Goal: Information Seeking & Learning: Learn about a topic

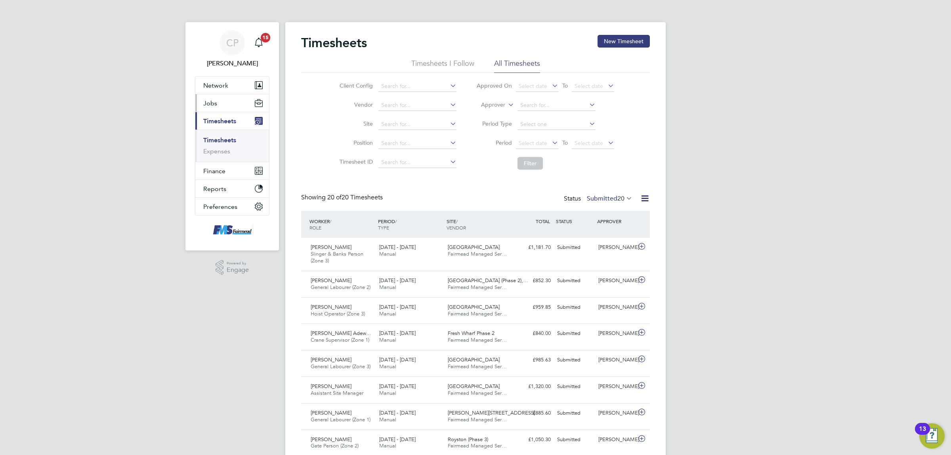
click at [237, 104] on button "Jobs" at bounding box center [232, 102] width 74 height 17
click at [225, 132] on link "Vacancies" at bounding box center [217, 134] width 28 height 8
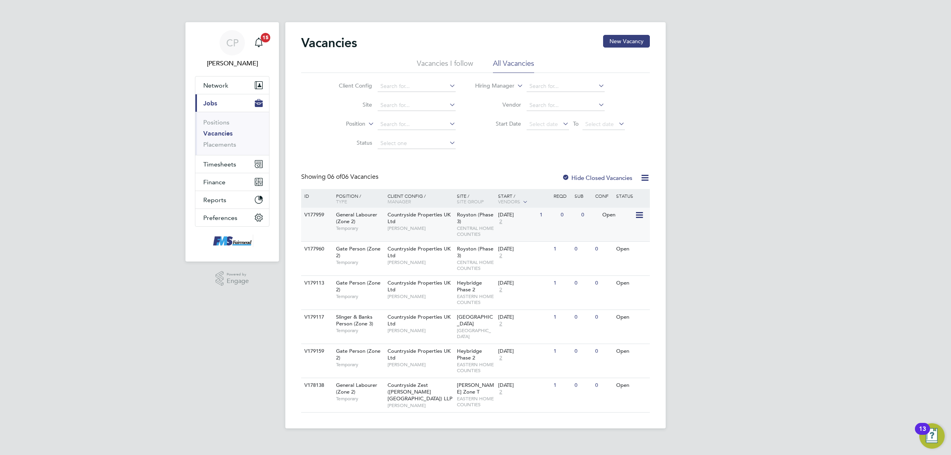
click at [420, 231] on div "Countryside Properties UK Ltd [PERSON_NAME]" at bounding box center [420, 221] width 69 height 27
click at [438, 230] on span "[PERSON_NAME]" at bounding box center [420, 228] width 65 height 6
click at [484, 244] on div "[GEOGRAPHIC_DATA] (Phase 3) CENTRAL HOME COUNTIES" at bounding box center [476, 259] width 42 height 34
click at [413, 220] on div "Countryside Properties UK Ltd [PERSON_NAME]" at bounding box center [420, 221] width 69 height 27
drag, startPoint x: 296, startPoint y: 210, endPoint x: 464, endPoint y: 270, distance: 179.1
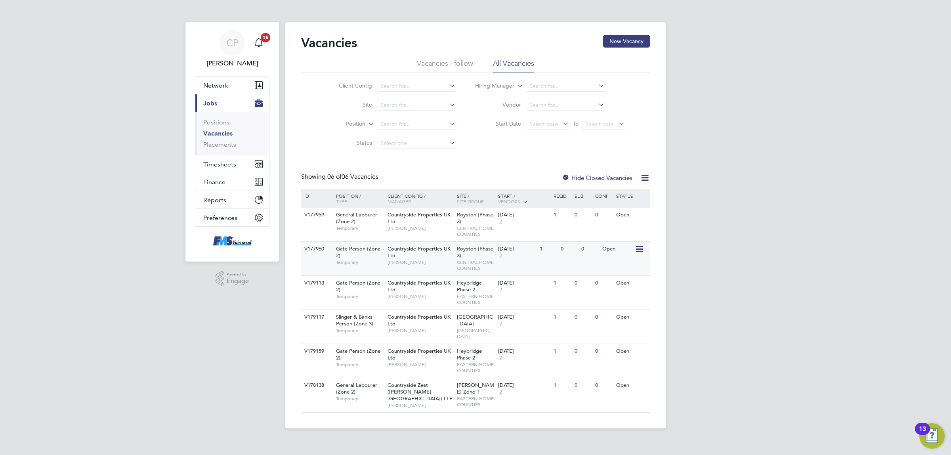
click at [464, 270] on div "Vacancies New Vacancy Vacancies I follow All Vacancies Client Config Site Posit…" at bounding box center [475, 225] width 380 height 406
drag, startPoint x: 670, startPoint y: 211, endPoint x: 243, endPoint y: 302, distance: 436.8
click at [239, 304] on div "CP [PERSON_NAME] Notifications 15 Applications: Network Team Members Businesses…" at bounding box center [475, 220] width 951 height 441
click at [824, 245] on div "CP [PERSON_NAME] Notifications 15 Applications: Network Team Members Businesses…" at bounding box center [475, 220] width 951 height 441
click at [747, 281] on div "CP [PERSON_NAME] Notifications 15 Applications: Network Team Members Businesses…" at bounding box center [475, 220] width 951 height 441
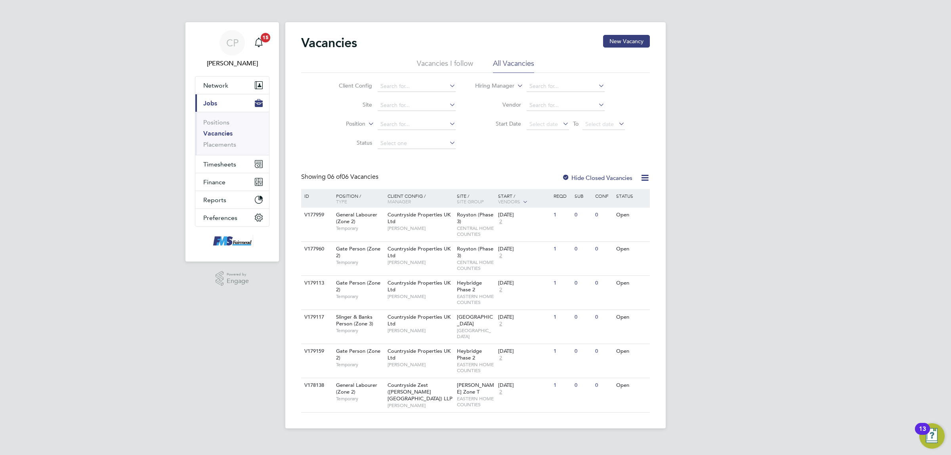
click at [137, 328] on div "CP [PERSON_NAME] Notifications 15 Applications: Network Team Members Businesses…" at bounding box center [475, 220] width 951 height 441
